Goal: Navigation & Orientation: Find specific page/section

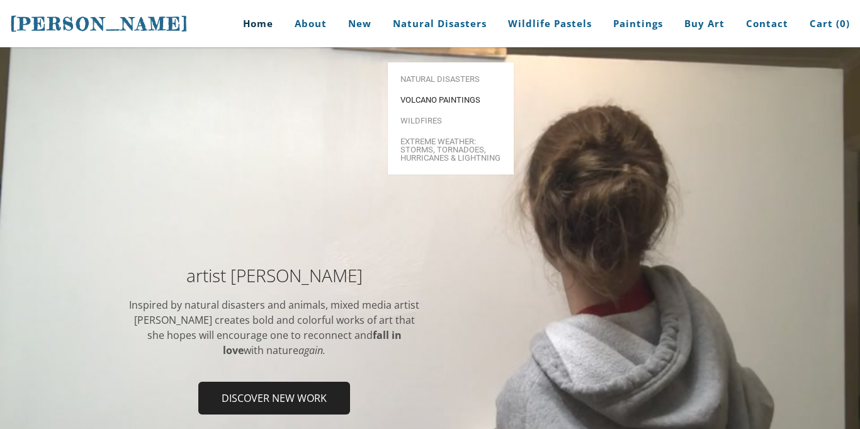
click at [471, 96] on span "Volcano paintings" at bounding box center [450, 100] width 101 height 8
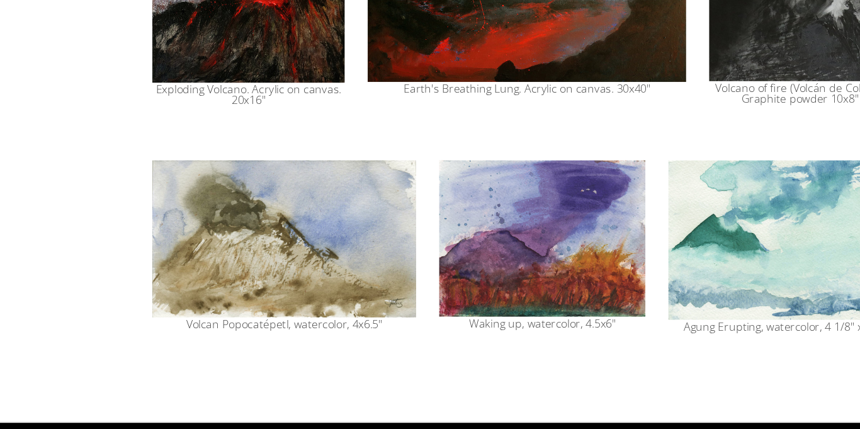
scroll to position [1290, 0]
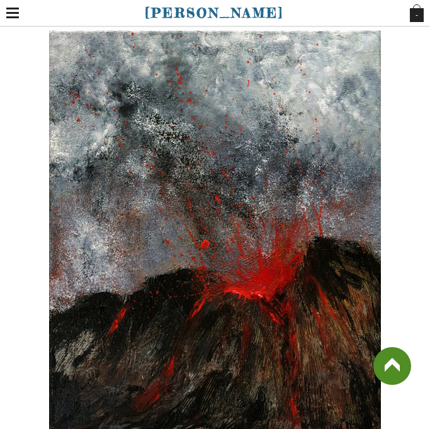
scroll to position [2382, 0]
